Goal: Transaction & Acquisition: Obtain resource

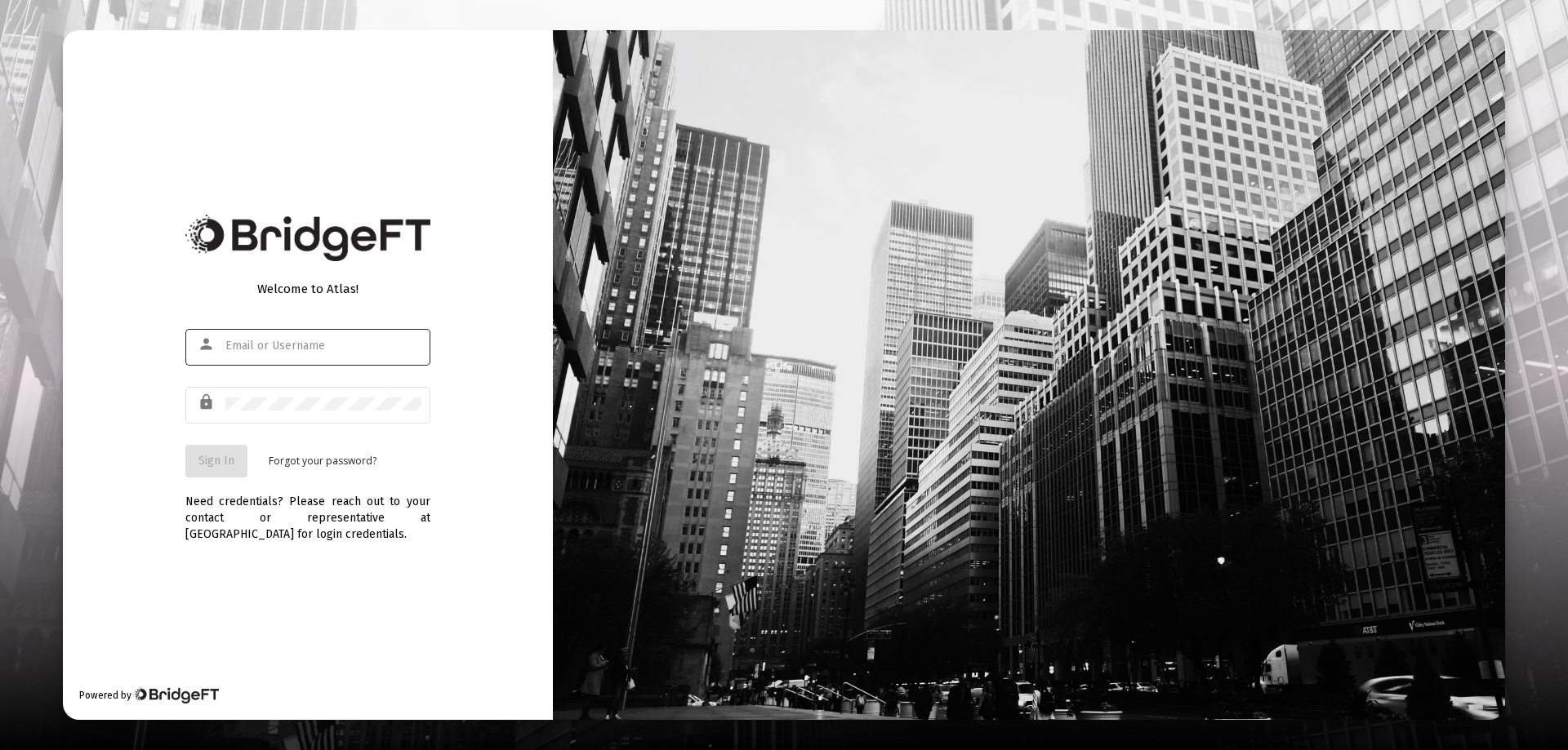
type input "[EMAIL_ADDRESS][DOMAIN_NAME]"
click at [213, 458] on span "Sign In" at bounding box center [216, 461] width 36 height 14
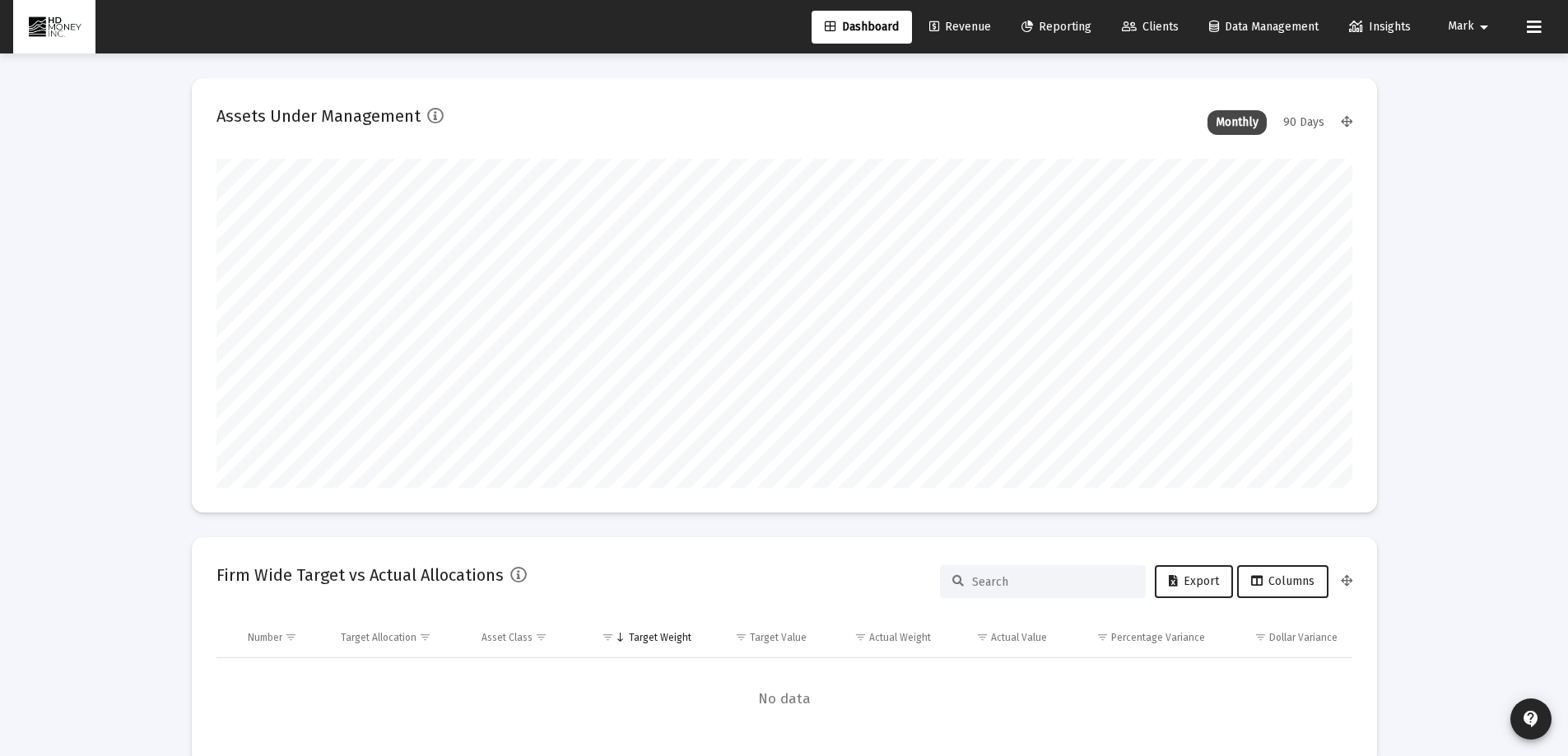
scroll to position [329, 611]
type input "[DATE]"
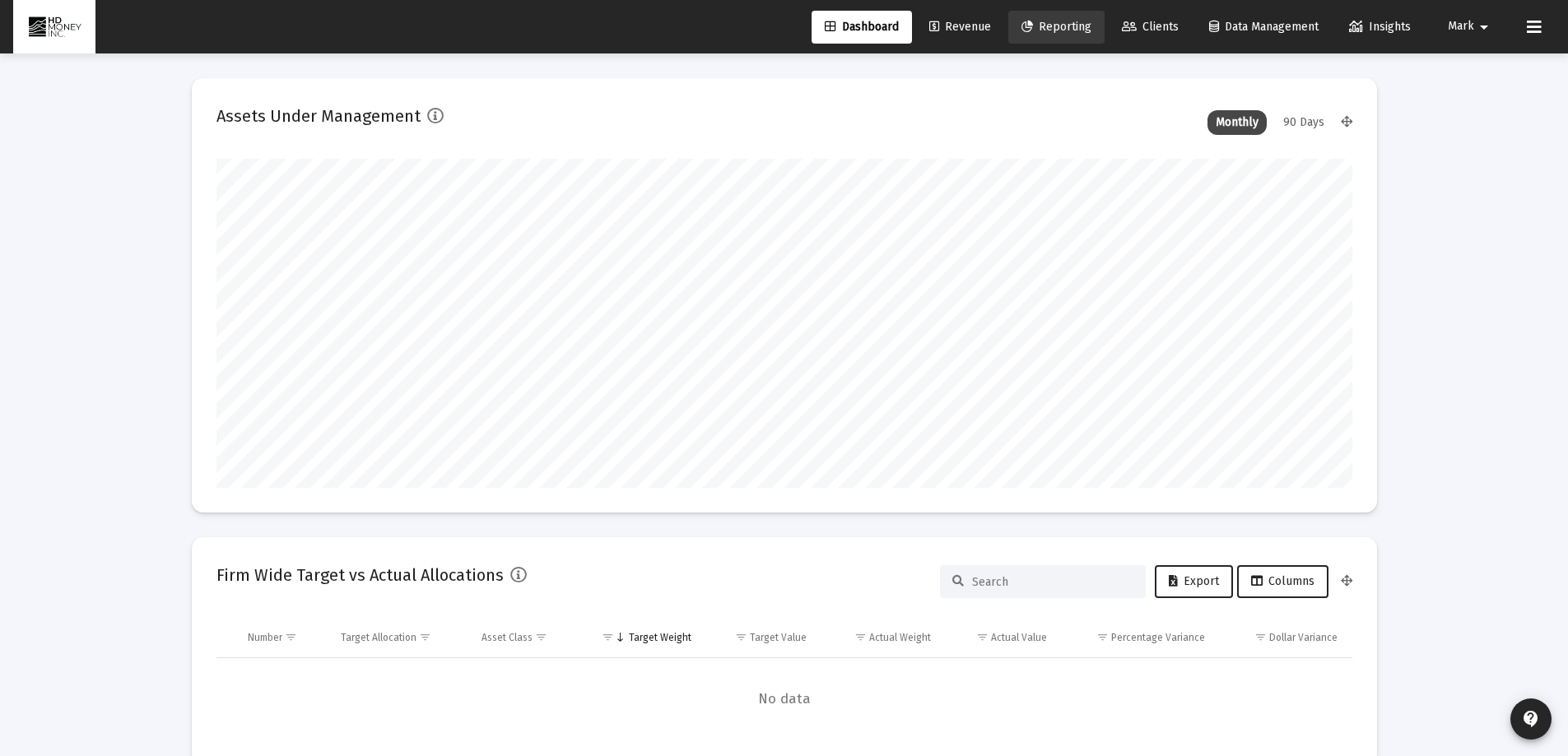
click at [1054, 23] on span "Reporting" at bounding box center [1056, 27] width 70 height 14
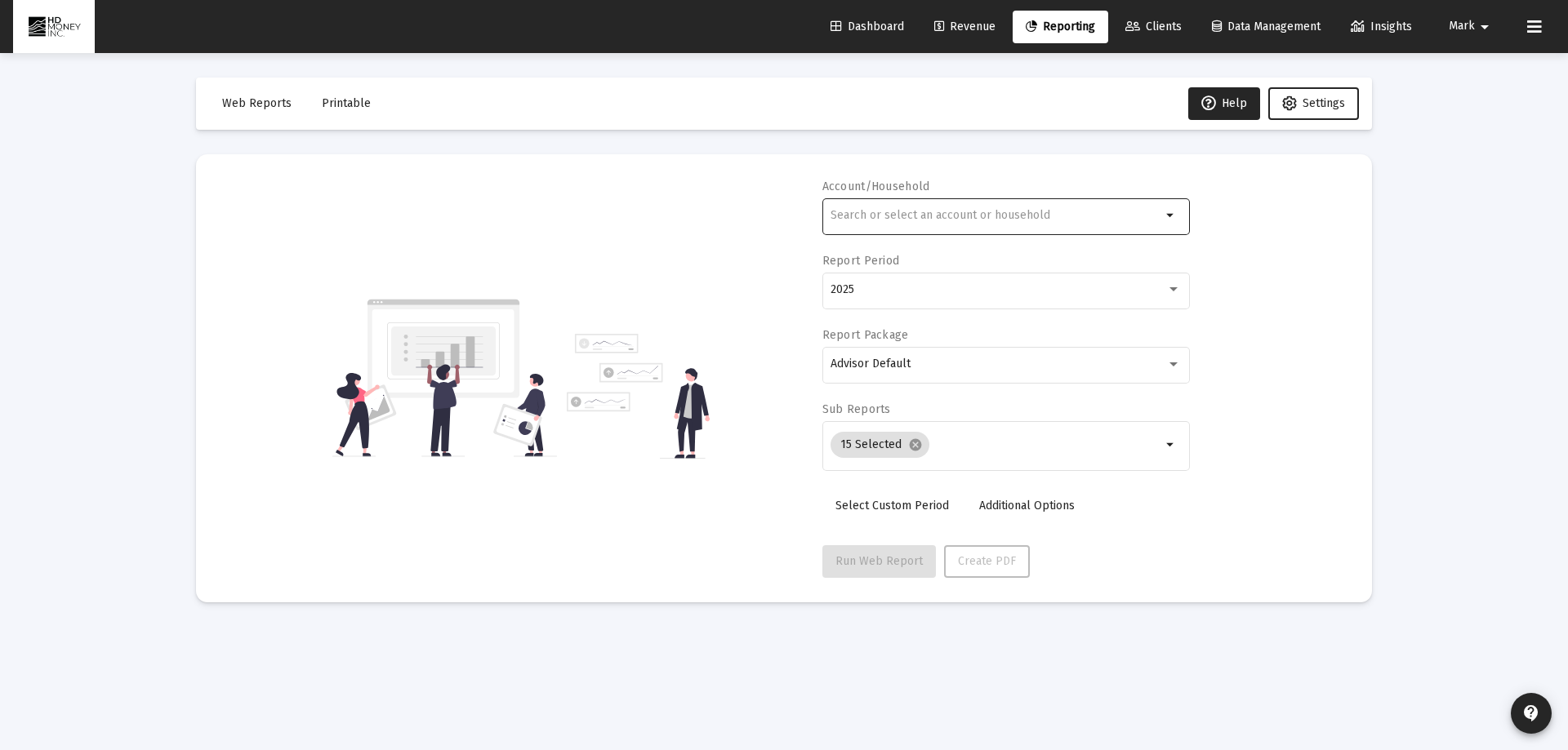
click at [1051, 215] on input "text" at bounding box center [996, 216] width 331 height 13
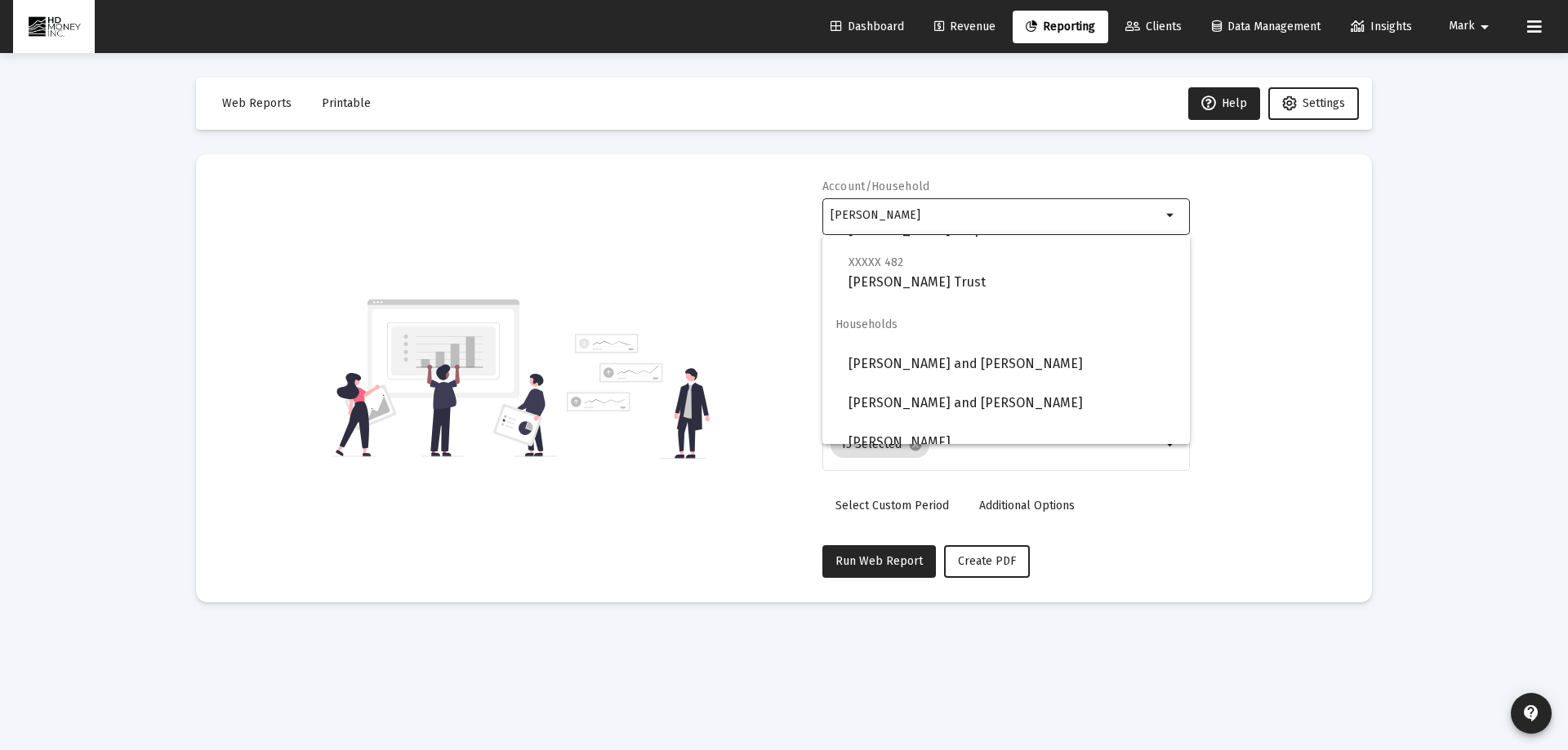
scroll to position [980, 0]
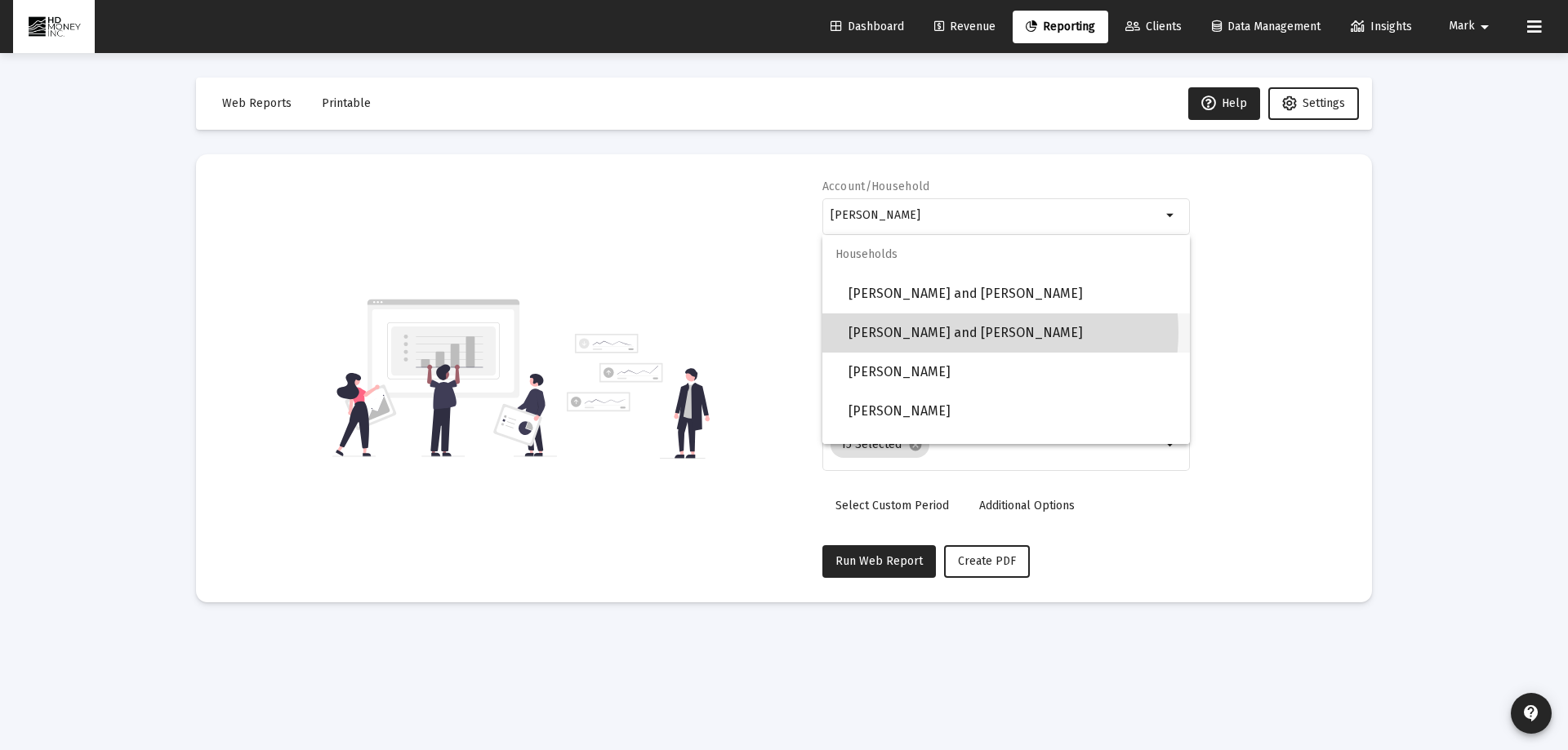
click at [987, 331] on span "[PERSON_NAME] and [PERSON_NAME]" at bounding box center [1012, 332] width 328 height 39
type input "[PERSON_NAME] and [PERSON_NAME]"
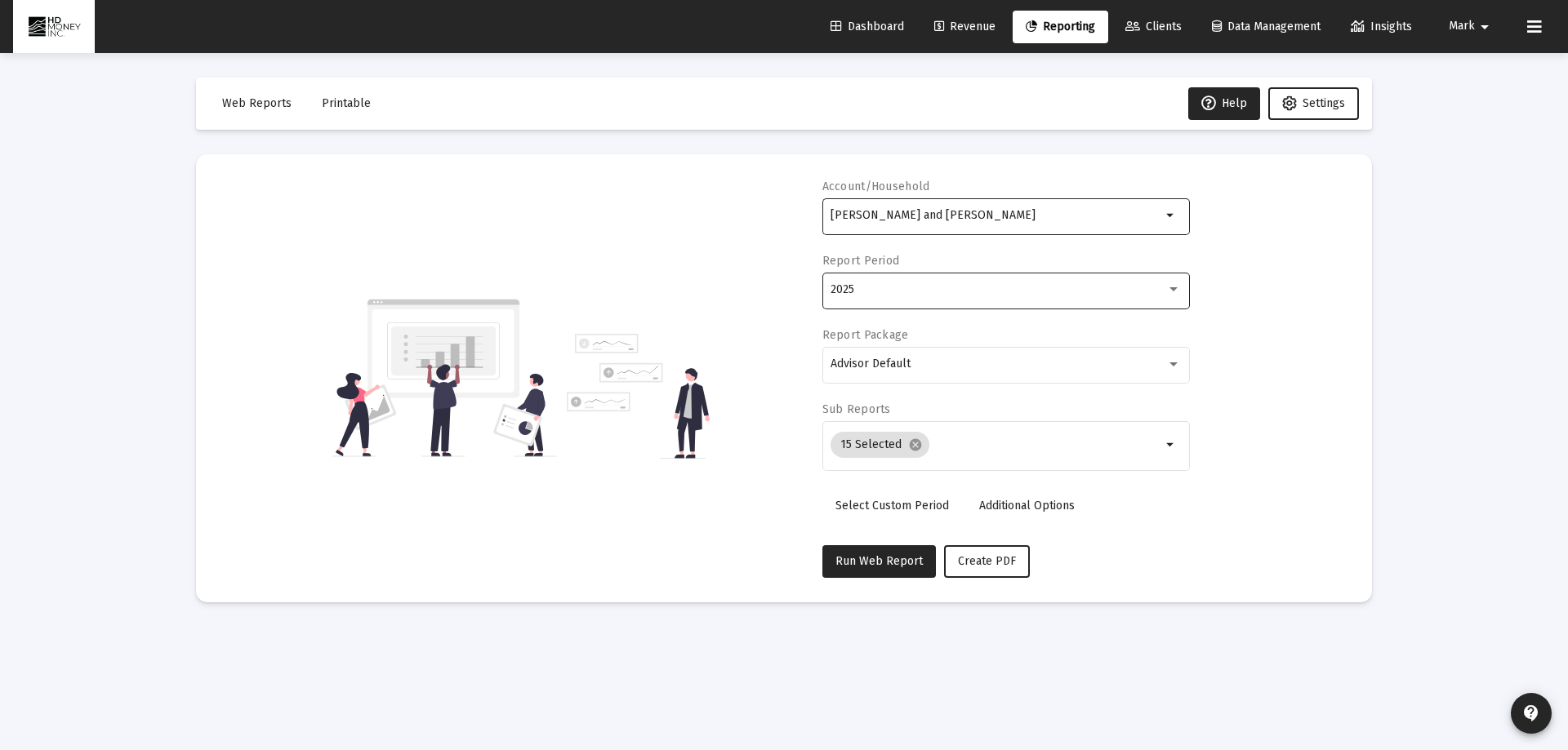
click at [966, 289] on div "2025" at bounding box center [999, 290] width 336 height 13
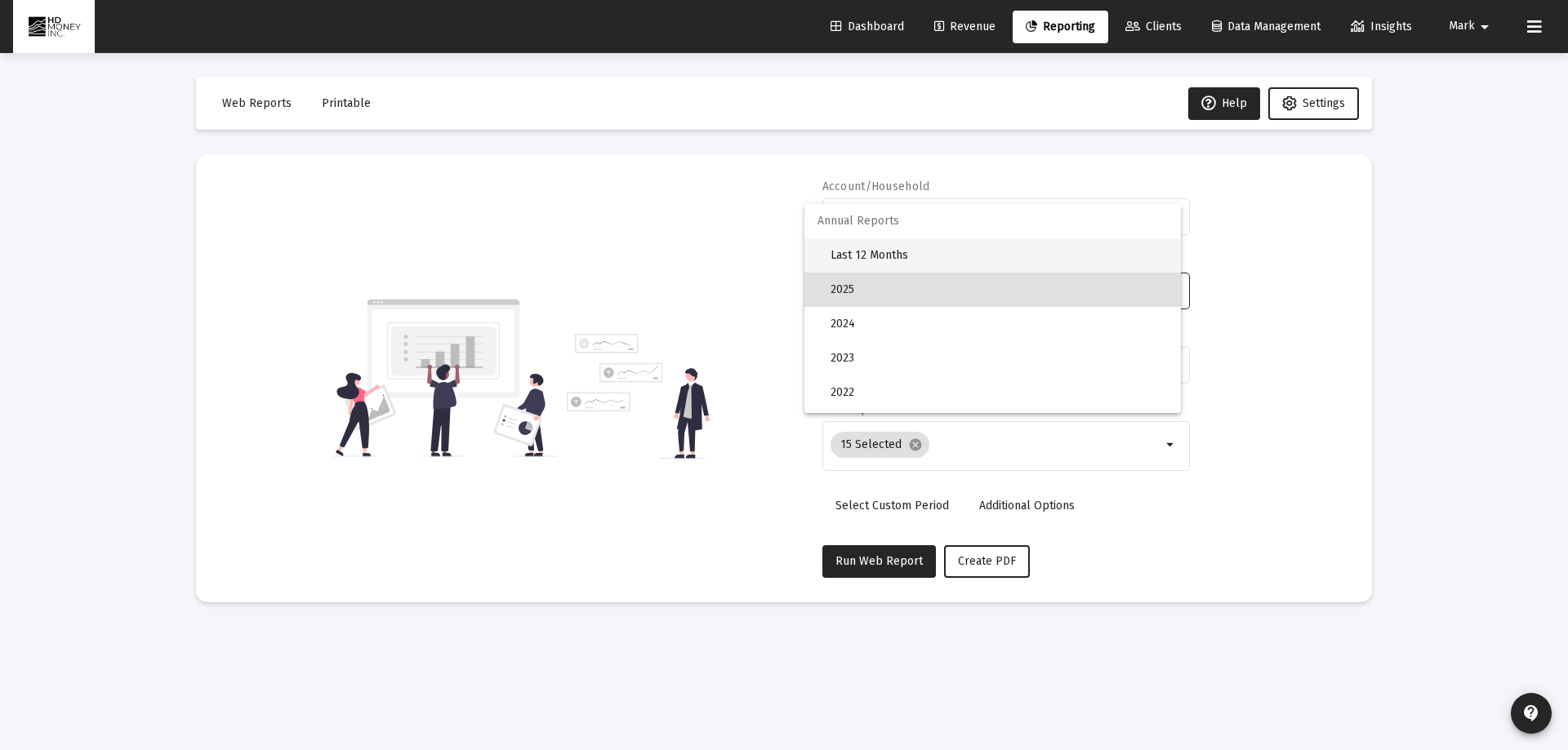
click at [892, 252] on span "Last 12 Months" at bounding box center [1000, 255] width 337 height 34
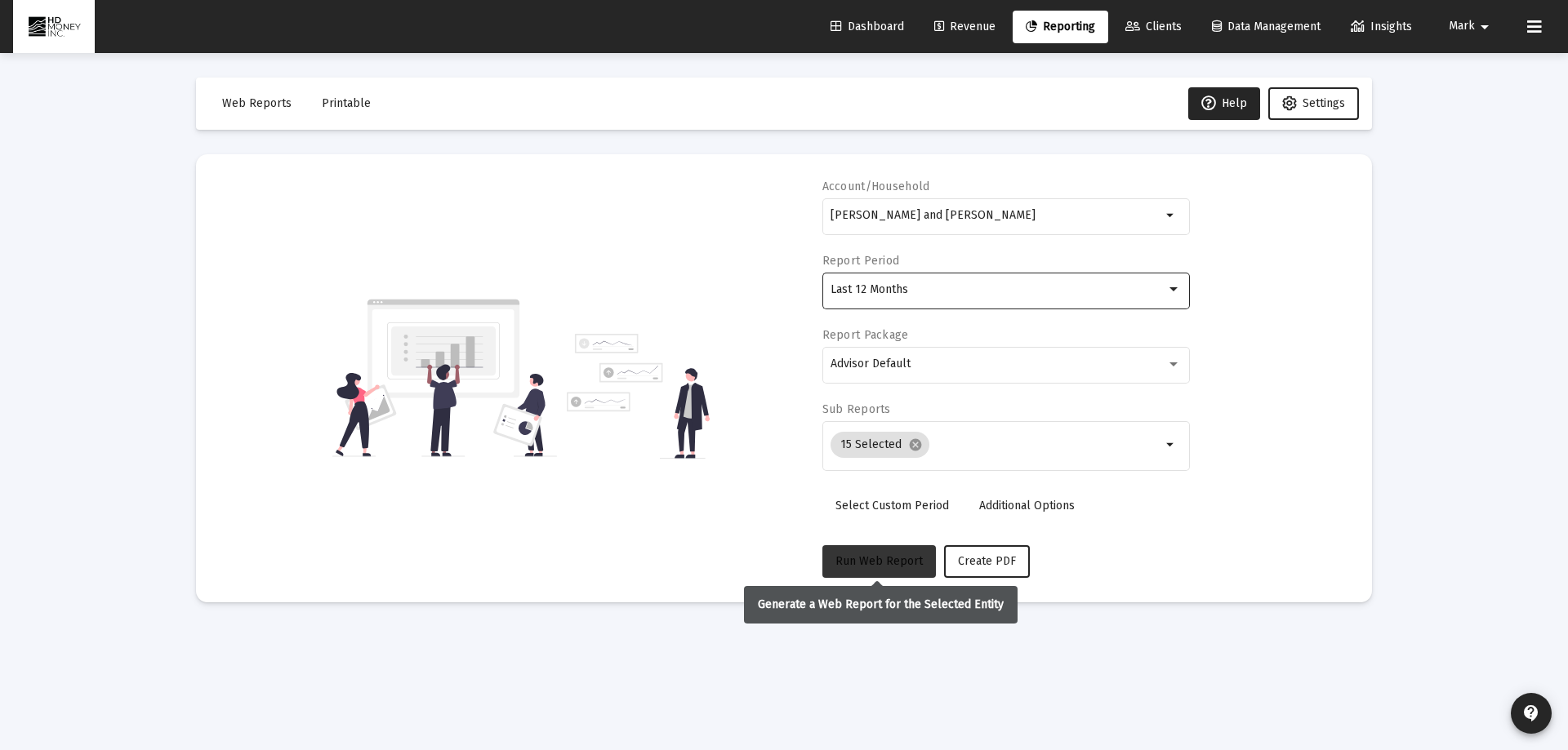
click at [880, 554] on span "Run Web Report" at bounding box center [879, 561] width 87 height 14
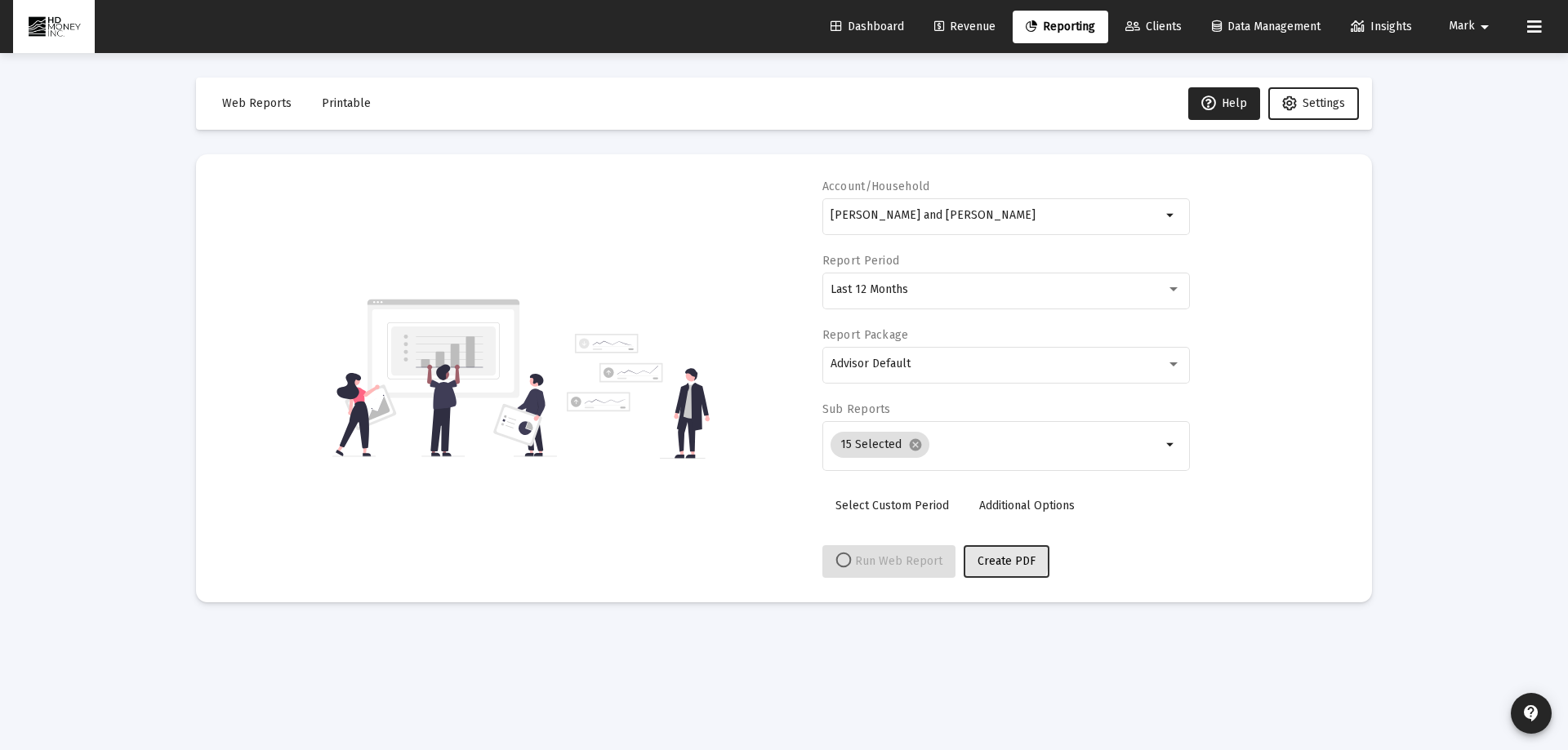
click at [995, 559] on span "Create PDF" at bounding box center [1007, 561] width 58 height 14
select select "View all"
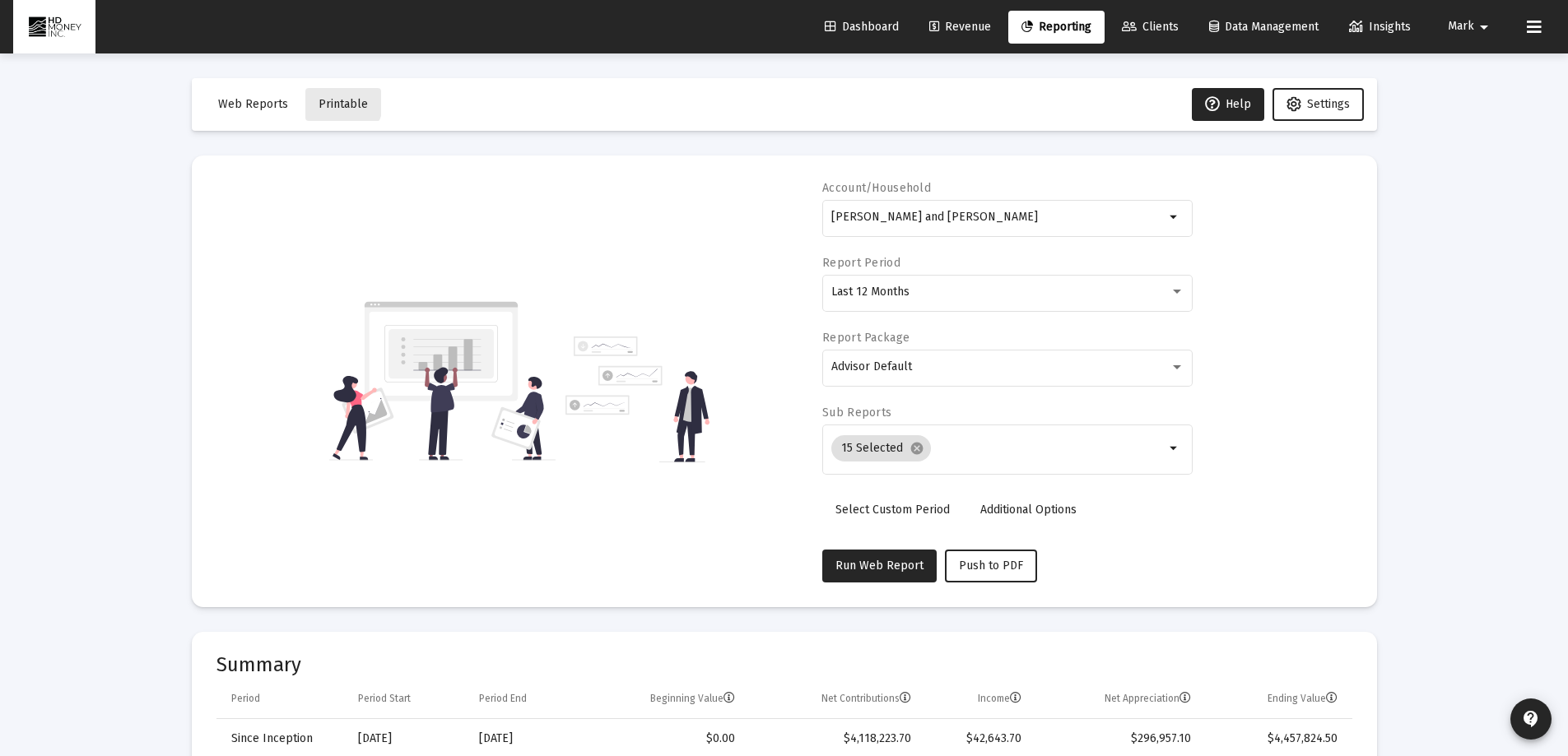
click at [336, 101] on span "Printable" at bounding box center [342, 104] width 49 height 14
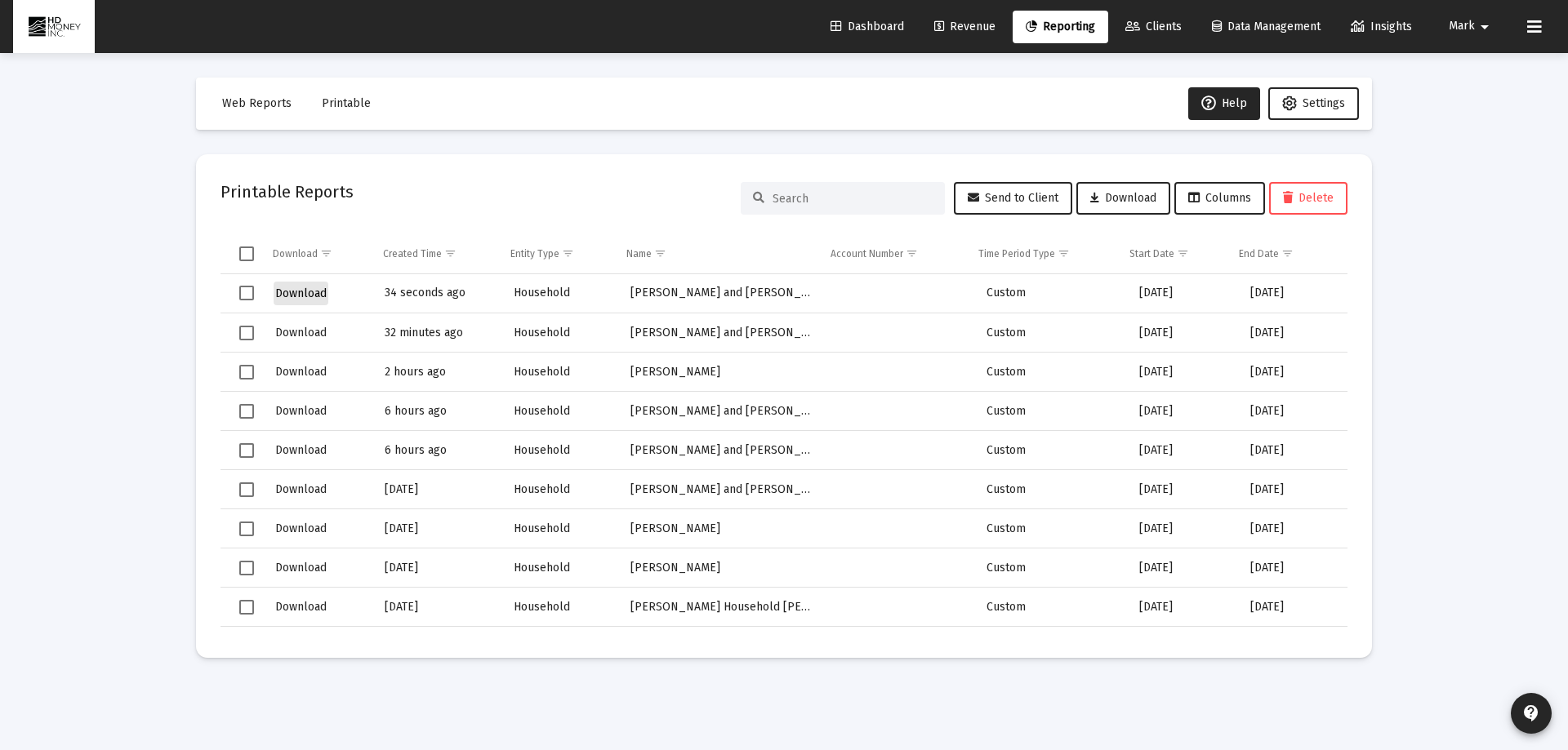
click at [295, 290] on span "Download" at bounding box center [301, 293] width 52 height 14
